Goal: Task Accomplishment & Management: Complete application form

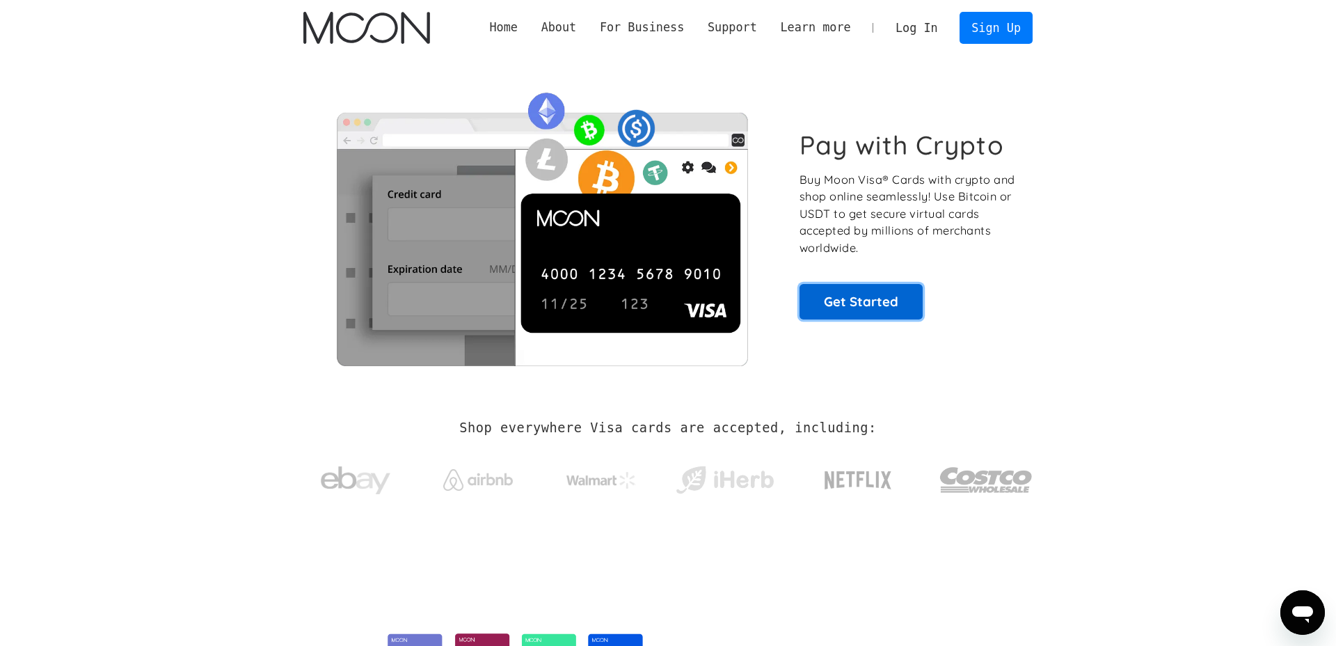
click at [850, 305] on link "Get Started" at bounding box center [861, 301] width 123 height 35
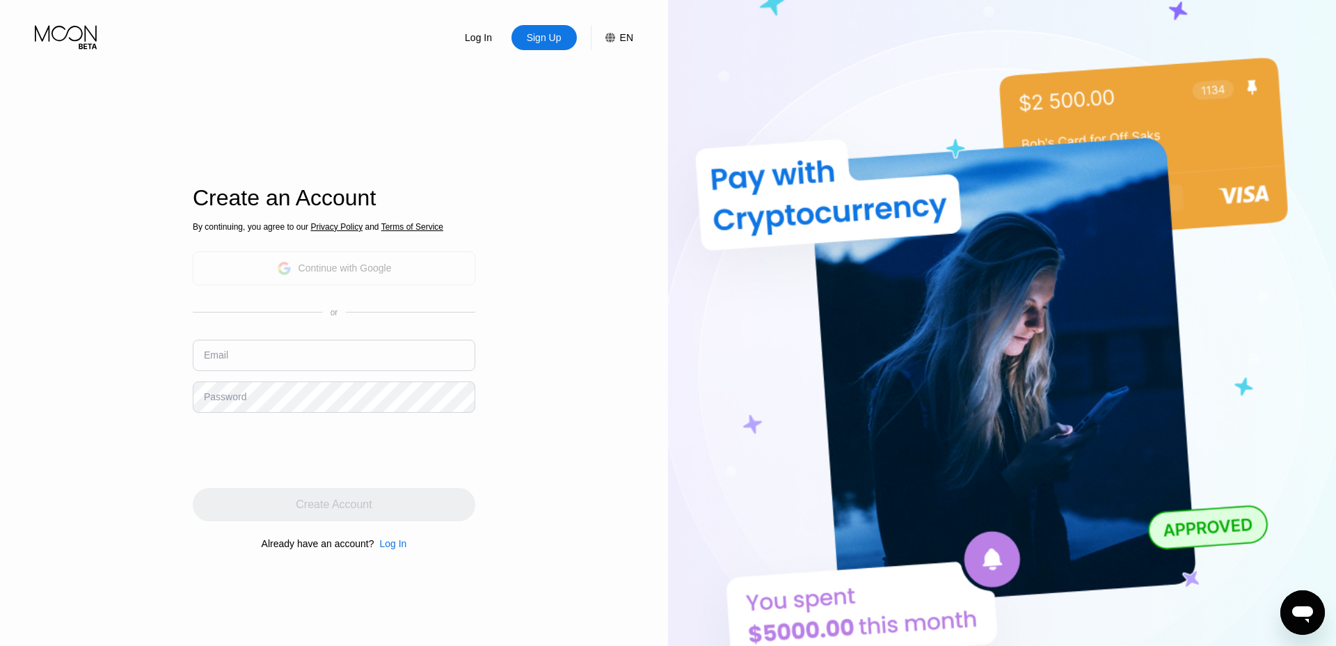
click at [339, 267] on div "Continue with Google" at bounding box center [345, 267] width 93 height 11
